Goal: Task Accomplishment & Management: Manage account settings

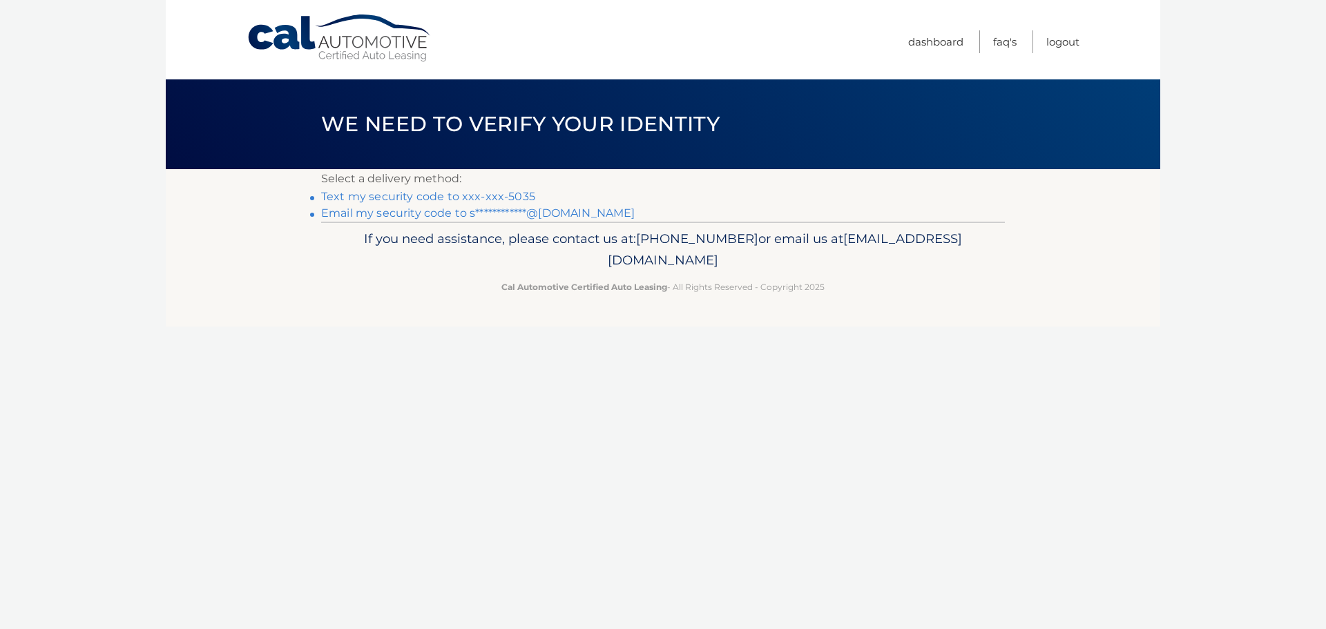
click at [507, 190] on link "Text my security code to xxx-xxx-5035" at bounding box center [428, 196] width 214 height 13
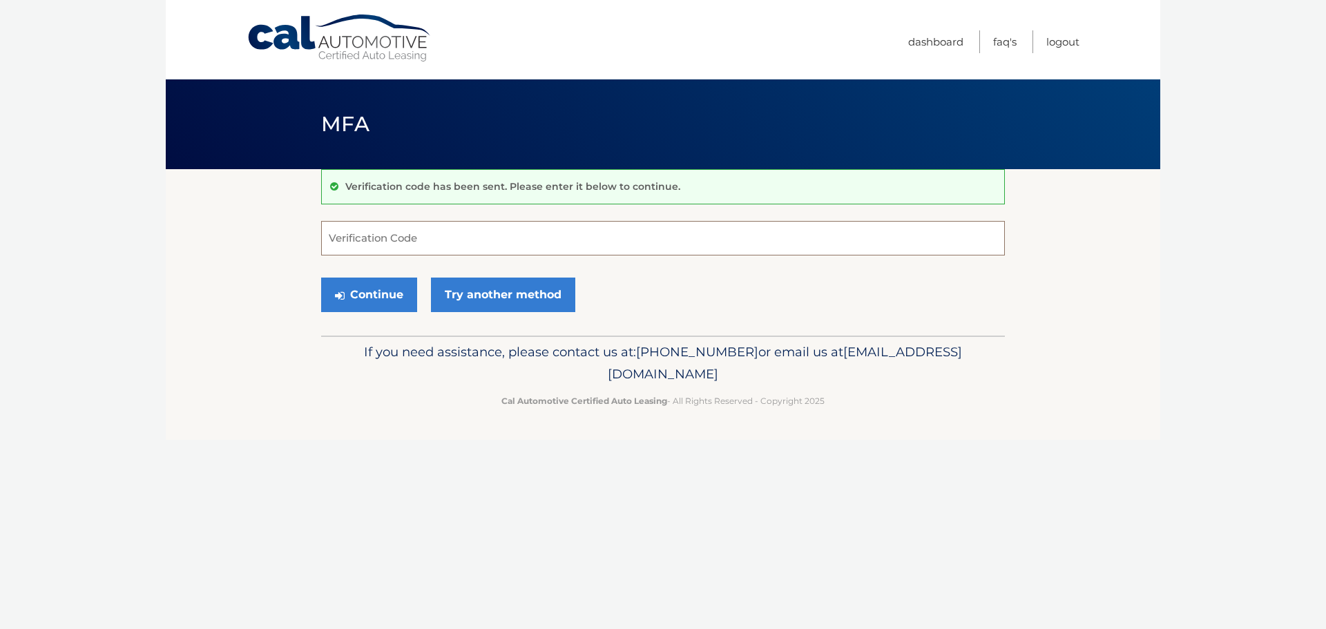
click at [503, 242] on input "Verification Code" at bounding box center [663, 238] width 684 height 35
type input "495115"
click at [531, 584] on div "Cal Automotive Menu Dashboard FAQ's Logout MFA" at bounding box center [663, 314] width 994 height 629
click at [345, 300] on button "Continue" at bounding box center [369, 295] width 96 height 35
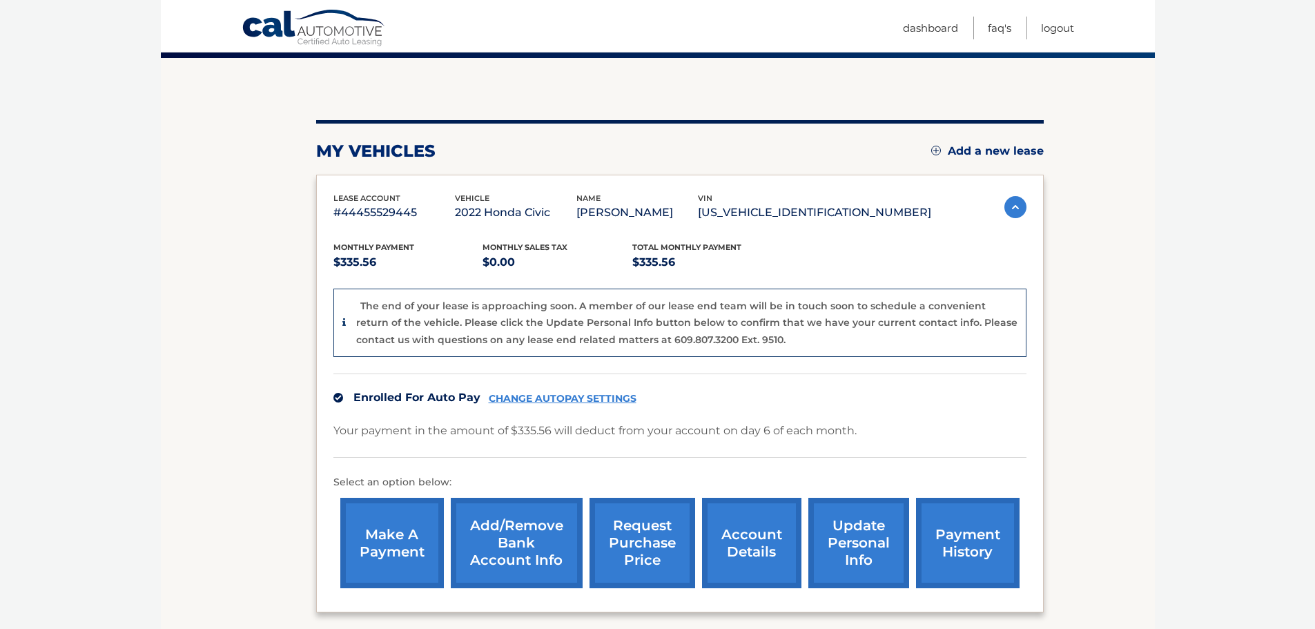
scroll to position [103, 0]
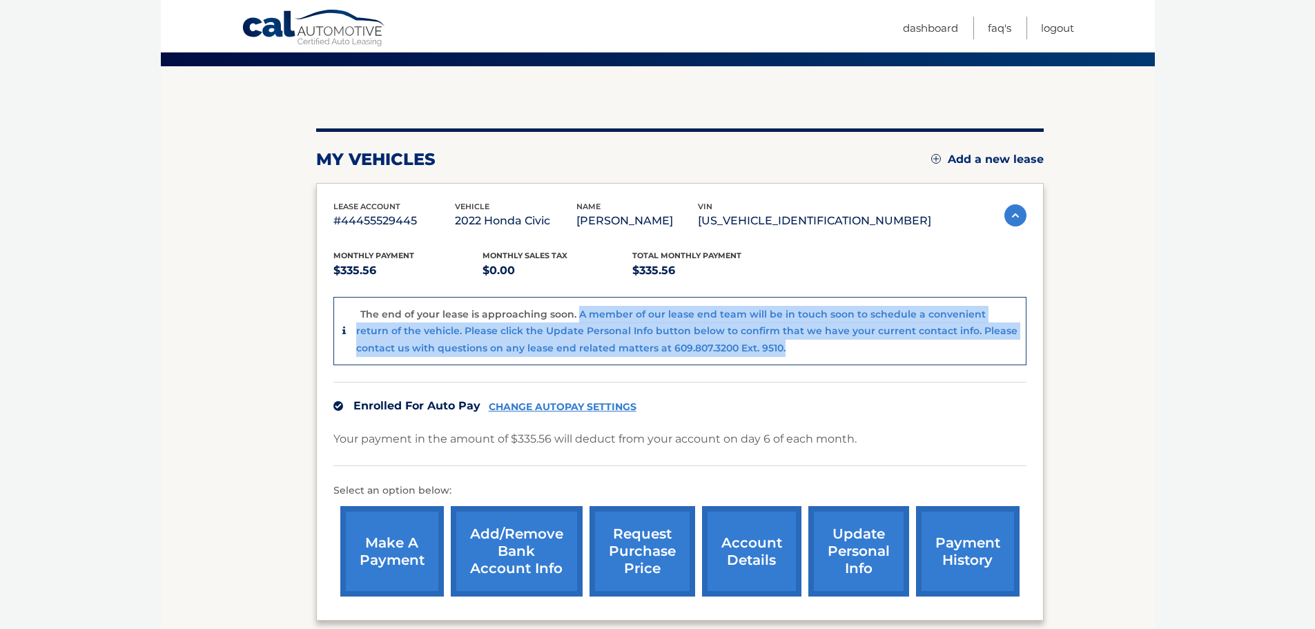
drag, startPoint x: 578, startPoint y: 308, endPoint x: 797, endPoint y: 343, distance: 222.4
click at [797, 343] on div "The end of your lease is approaching soon. A member of our lease end team will …" at bounding box center [686, 331] width 661 height 51
drag, startPoint x: 796, startPoint y: 345, endPoint x: 417, endPoint y: 320, distance: 379.9
click at [417, 320] on div "The end of your lease is approaching soon. A member of our lease end team will …" at bounding box center [686, 331] width 661 height 51
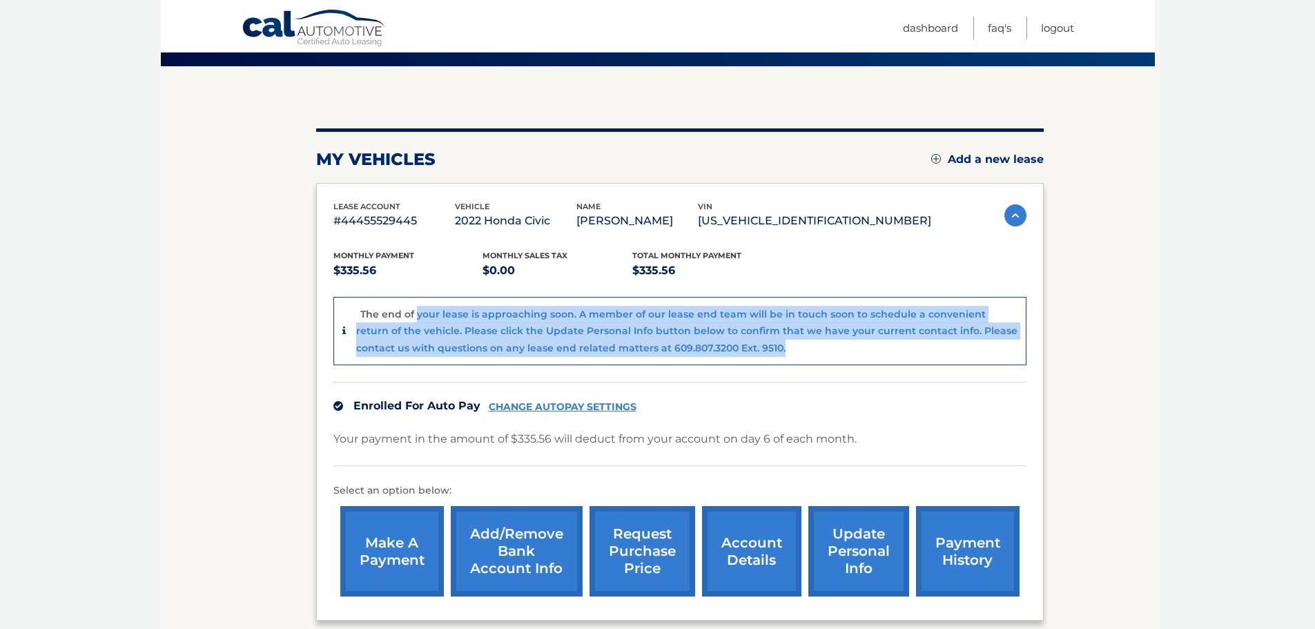
click at [417, 320] on p "The end of your lease is approaching soon. A member of our lease end team will …" at bounding box center [686, 331] width 661 height 46
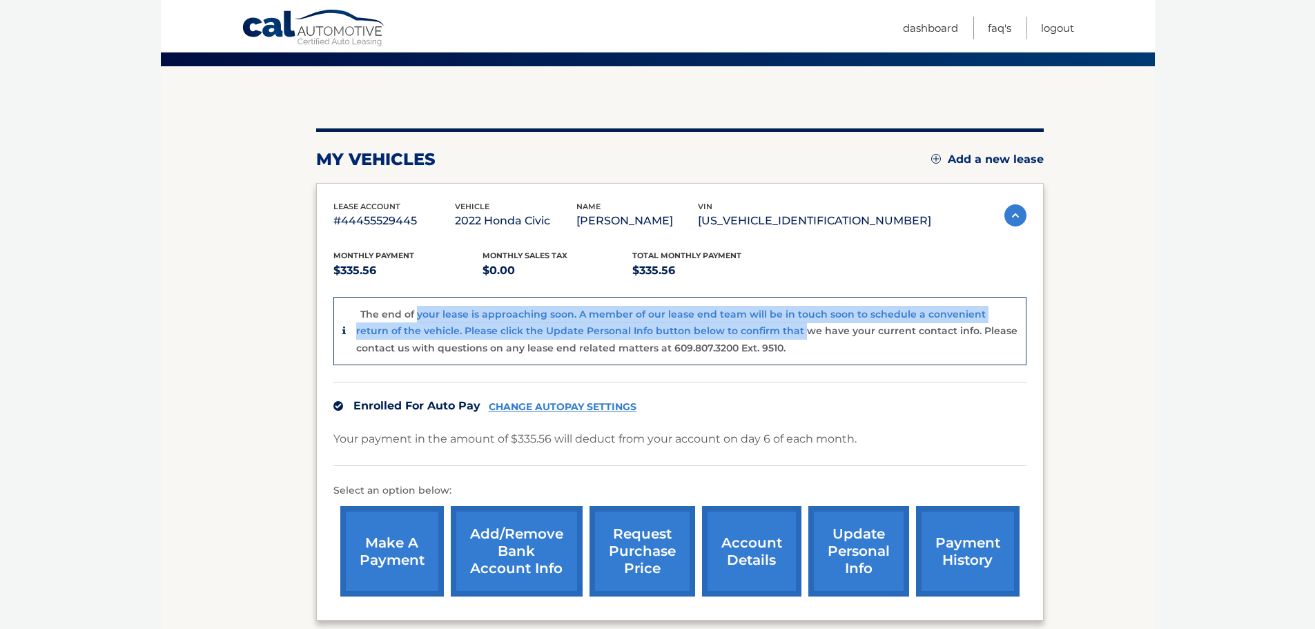
drag, startPoint x: 417, startPoint y: 320, endPoint x: 763, endPoint y: 338, distance: 346.4
click at [763, 338] on div "The end of your lease is approaching soon. A member of our lease end team will …" at bounding box center [686, 331] width 661 height 51
click at [764, 338] on div "The end of your lease is approaching soon. A member of our lease end team will …" at bounding box center [686, 331] width 661 height 51
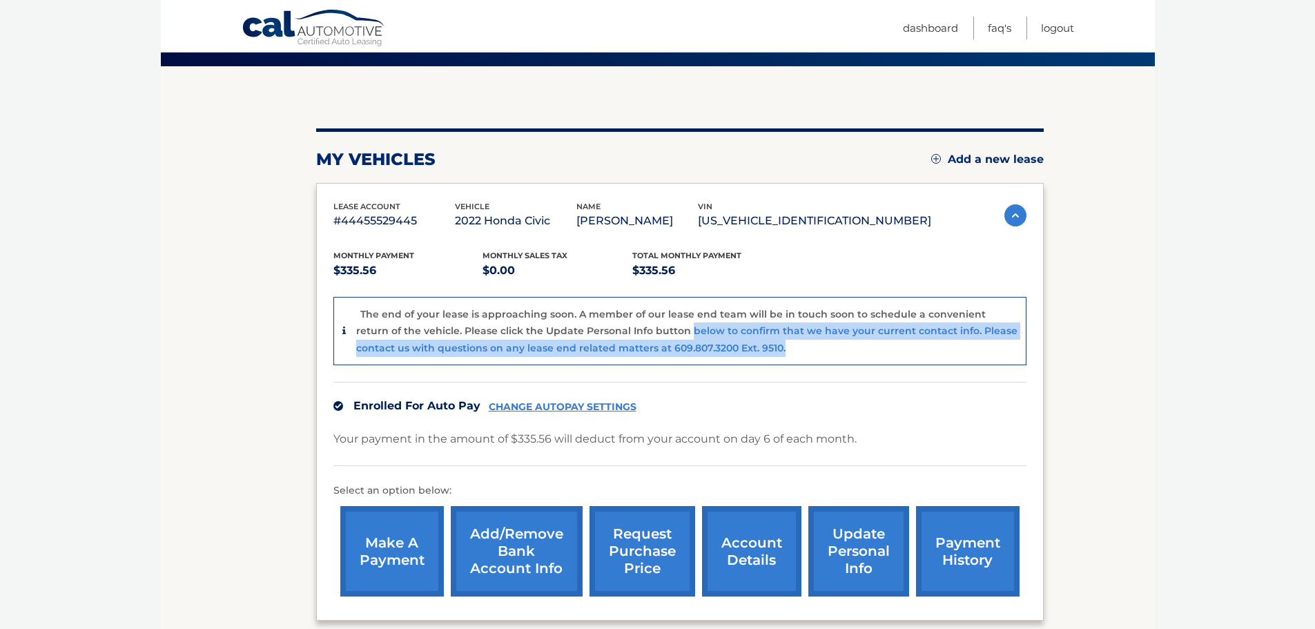
drag, startPoint x: 767, startPoint y: 351, endPoint x: 617, endPoint y: 317, distance: 153.6
click at [621, 319] on div "The end of your lease is approaching soon. A member of our lease end team will …" at bounding box center [686, 331] width 661 height 51
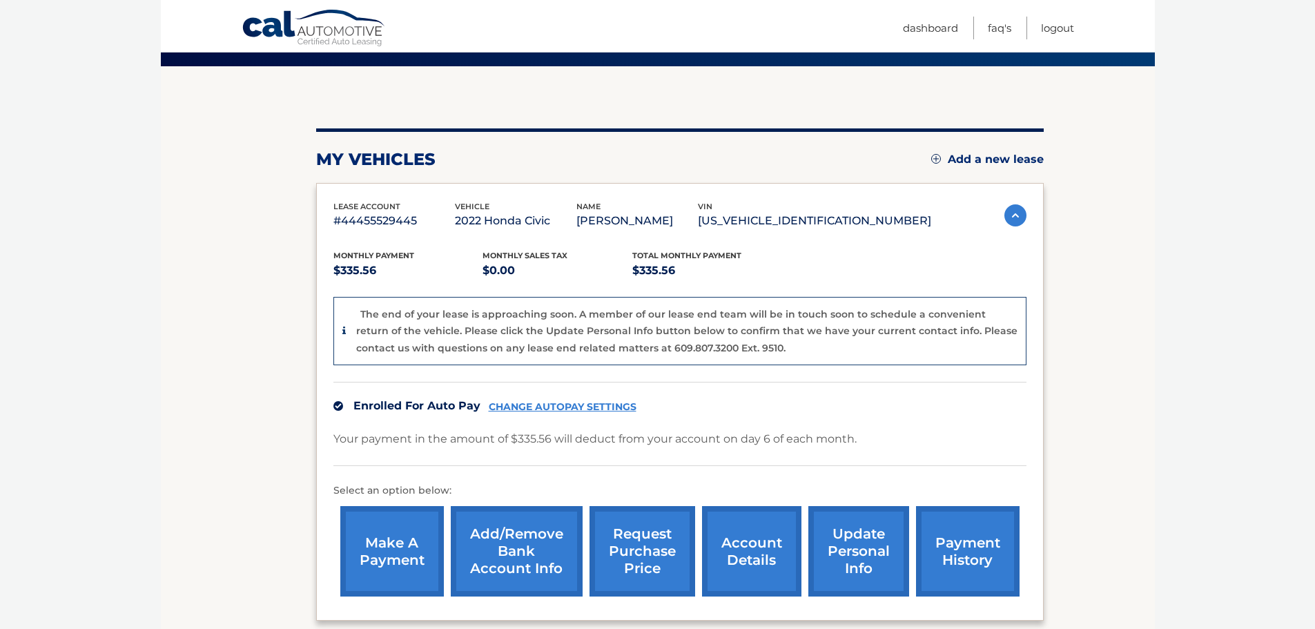
click at [616, 316] on p "The end of your lease is approaching soon. A member of our lease end team will …" at bounding box center [686, 331] width 661 height 46
